Goal: Information Seeking & Learning: Learn about a topic

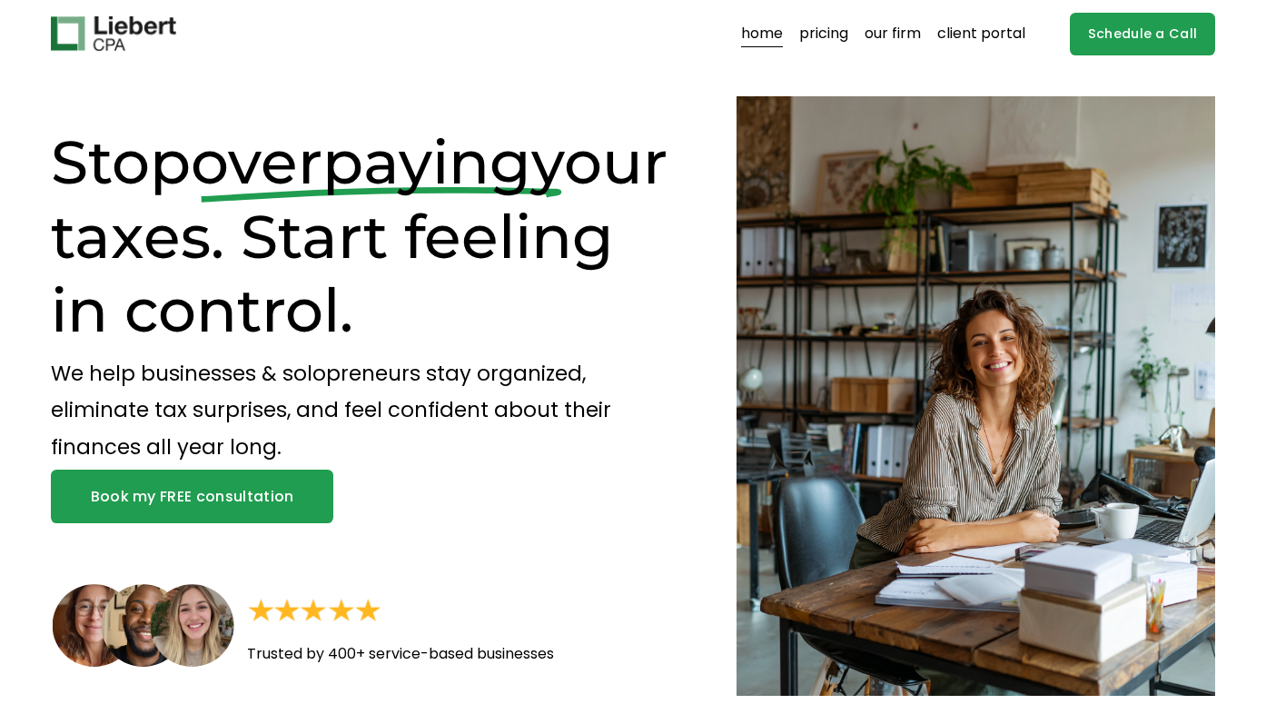
click at [847, 29] on link "pricing" at bounding box center [823, 33] width 49 height 29
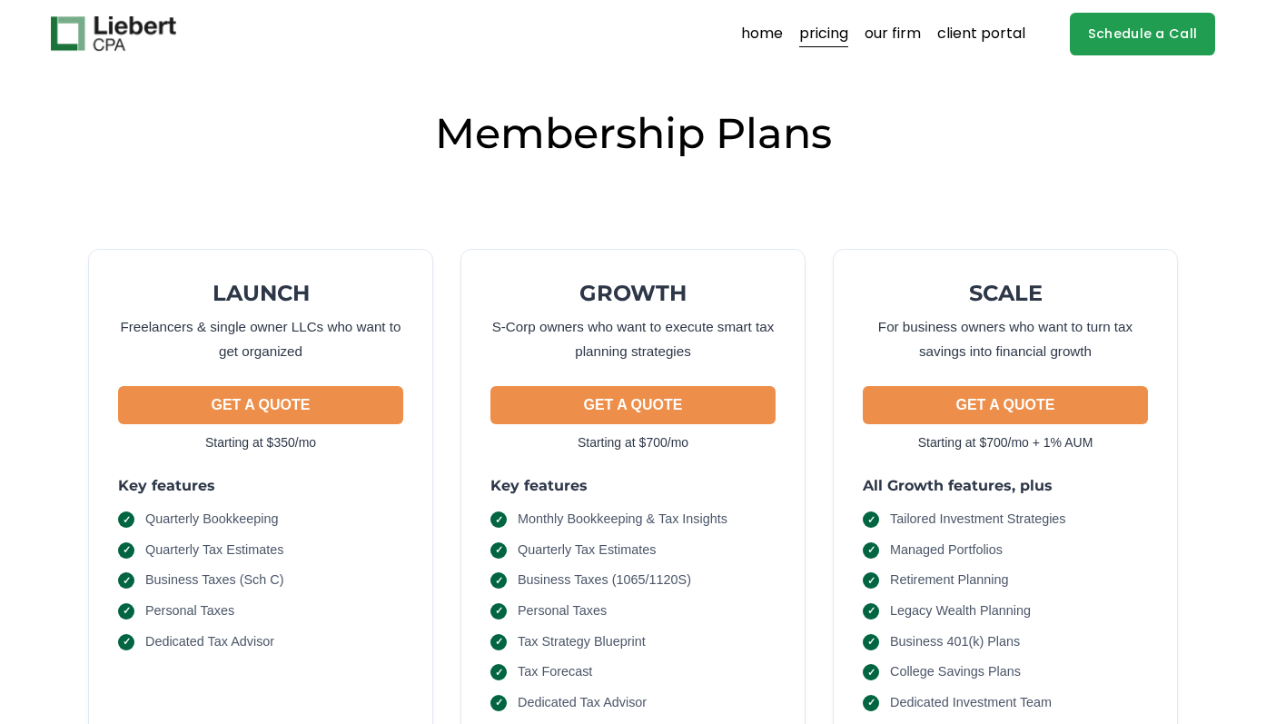
click at [883, 39] on link "our firm" at bounding box center [893, 33] width 56 height 29
